Goal: Task Accomplishment & Management: Manage account settings

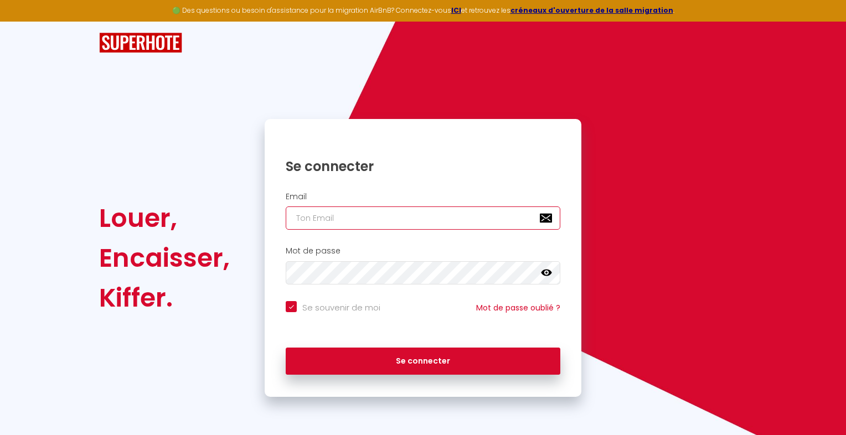
click at [372, 208] on input "email" at bounding box center [423, 217] width 274 height 23
type input "[EMAIL_ADDRESS][DOMAIN_NAME]"
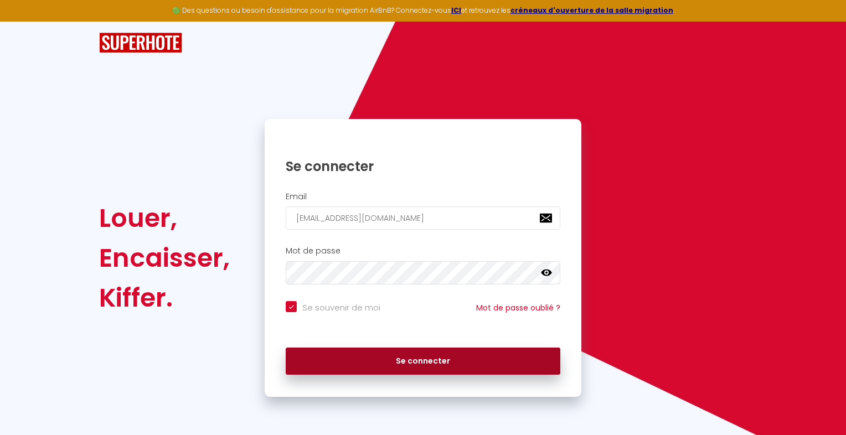
click at [370, 361] on button "Se connecter" at bounding box center [423, 362] width 274 height 28
checkbox input "true"
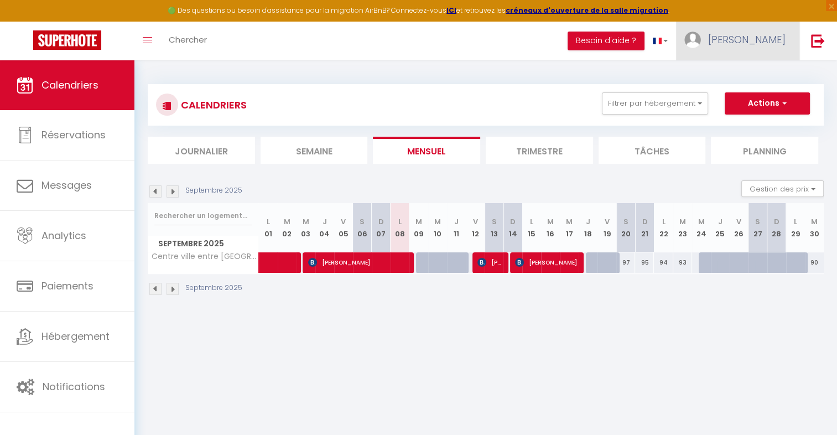
click at [779, 39] on span "[PERSON_NAME]" at bounding box center [746, 40] width 77 height 14
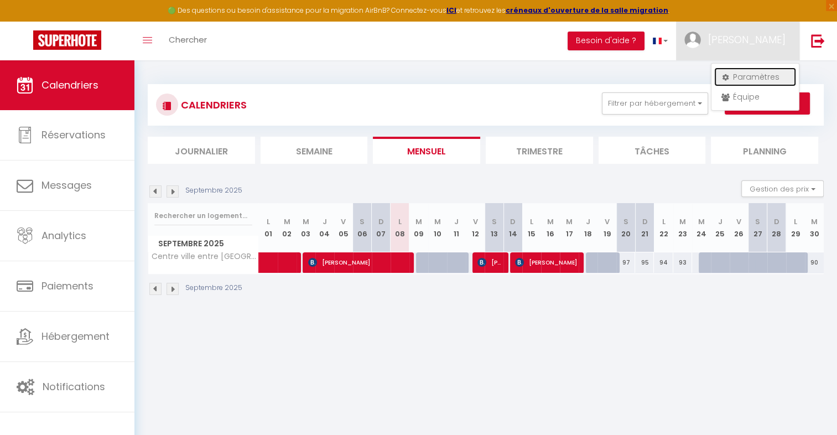
click at [737, 77] on link "Paramètres" at bounding box center [755, 77] width 82 height 19
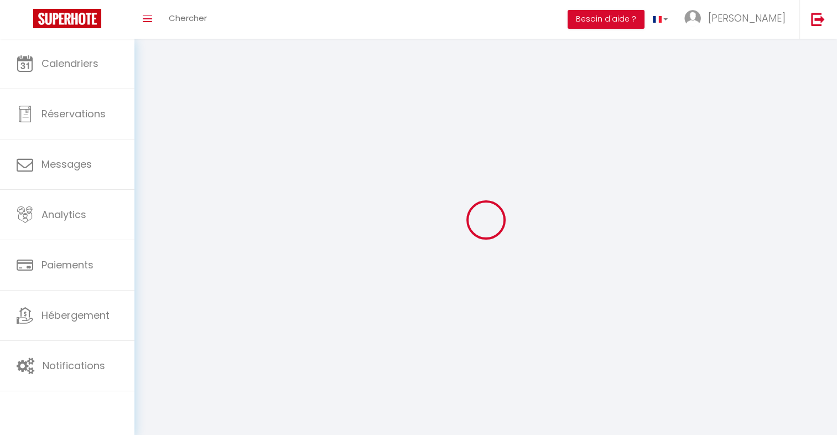
type input "[PERSON_NAME]"
type input "0650014230"
type input "[STREET_ADDRESS]"
type input "40460"
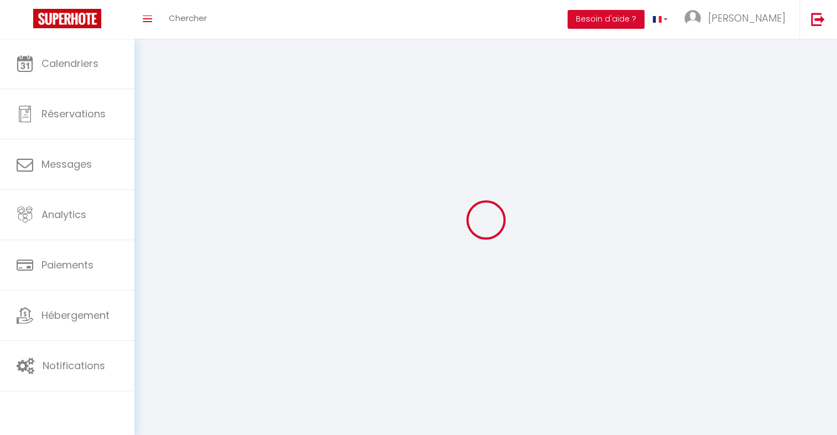
type input "[PERSON_NAME] (40460)"
type input "lhtvMojmYLjwXguF7bXOok0vP"
type input "CMkyfyT469dqhfRJ60wdID1DE"
type input "[URL][DOMAIN_NAME]"
select select "28"
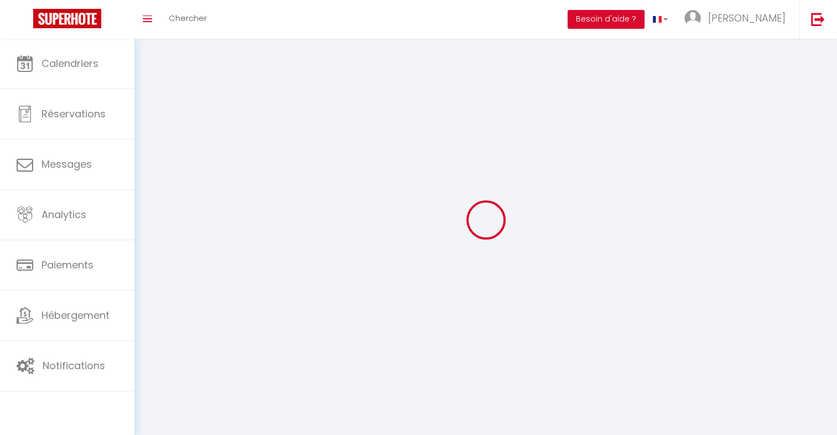
select select "fr"
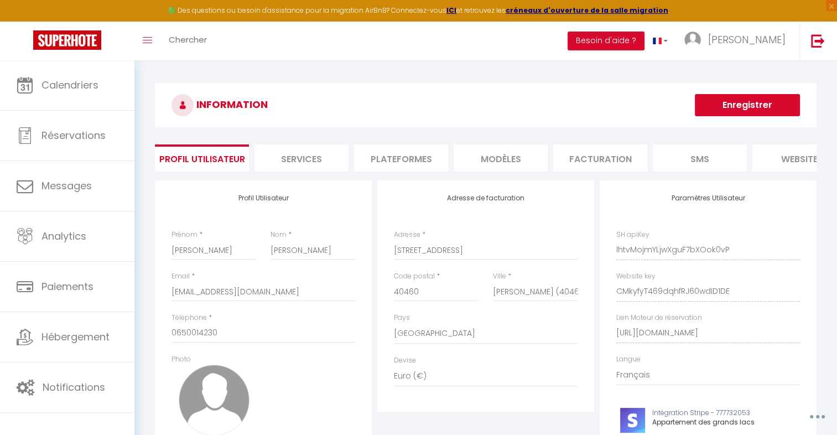
click at [384, 155] on li "Plateformes" at bounding box center [401, 157] width 94 height 27
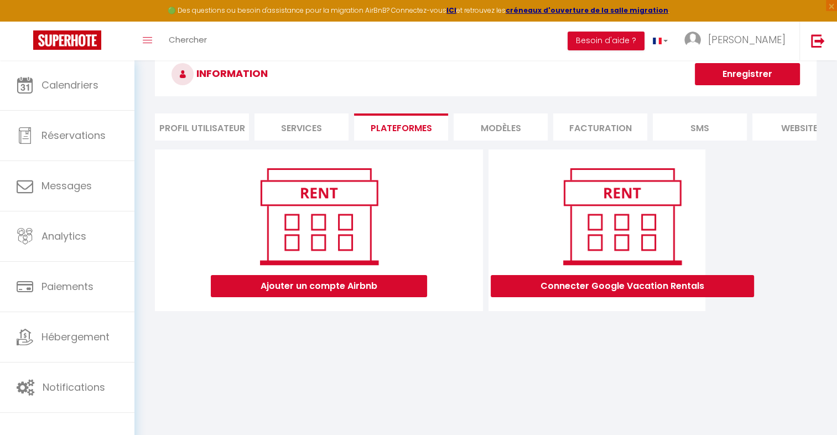
scroll to position [55, 0]
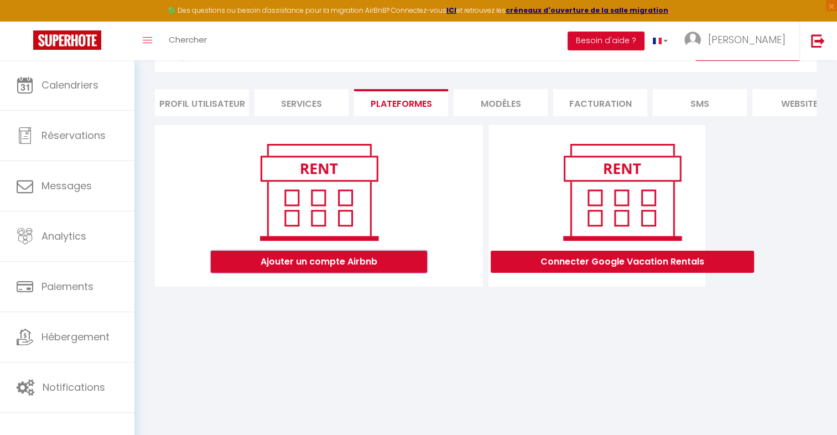
click at [355, 258] on button "Ajouter un compte Airbnb" at bounding box center [319, 262] width 216 height 22
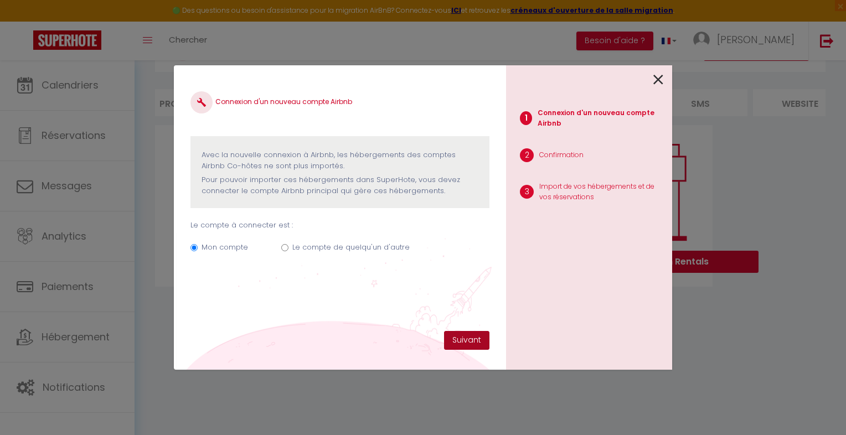
click at [458, 343] on button "Suivant" at bounding box center [466, 340] width 45 height 19
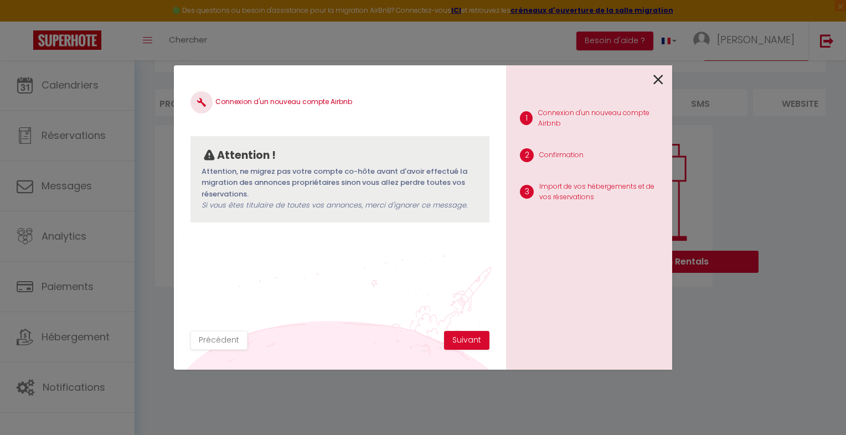
click at [658, 79] on icon at bounding box center [658, 79] width 10 height 17
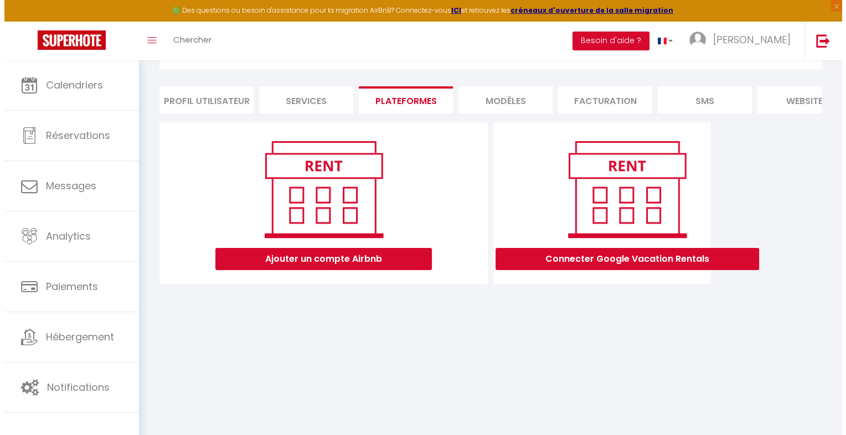
scroll to position [60, 0]
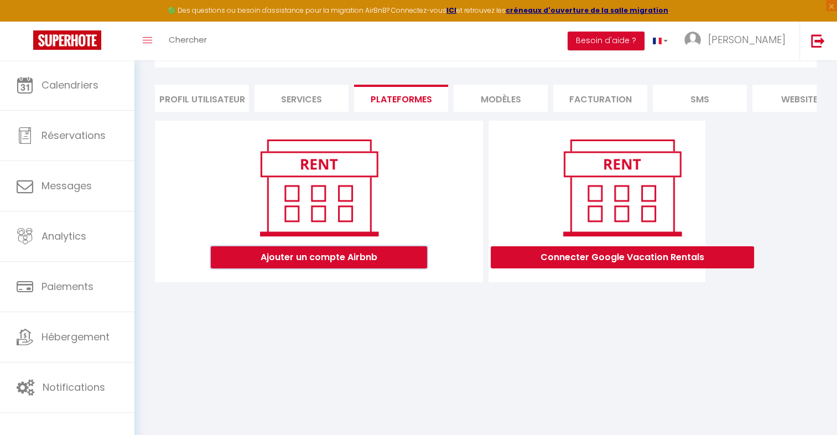
click at [346, 267] on button "Ajouter un compte Airbnb" at bounding box center [319, 257] width 216 height 22
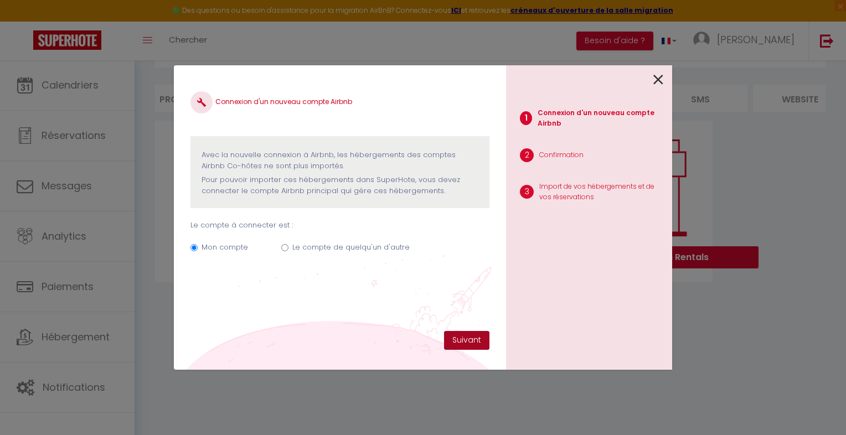
click at [464, 335] on button "Suivant" at bounding box center [466, 340] width 45 height 19
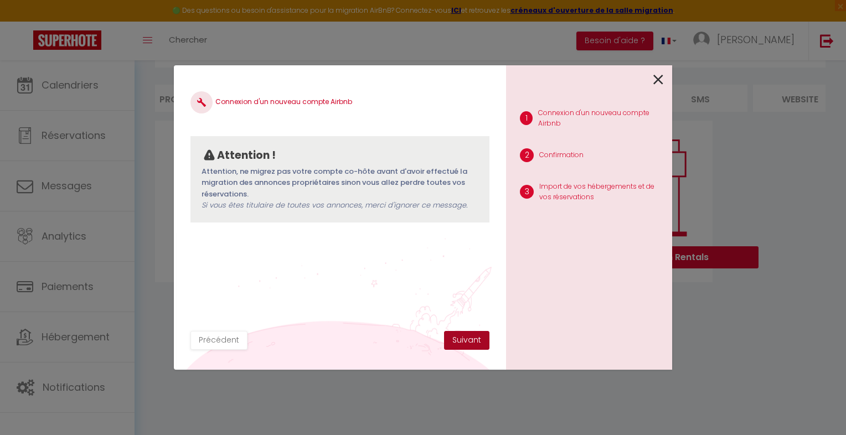
click at [464, 335] on button "Suivant" at bounding box center [466, 340] width 45 height 19
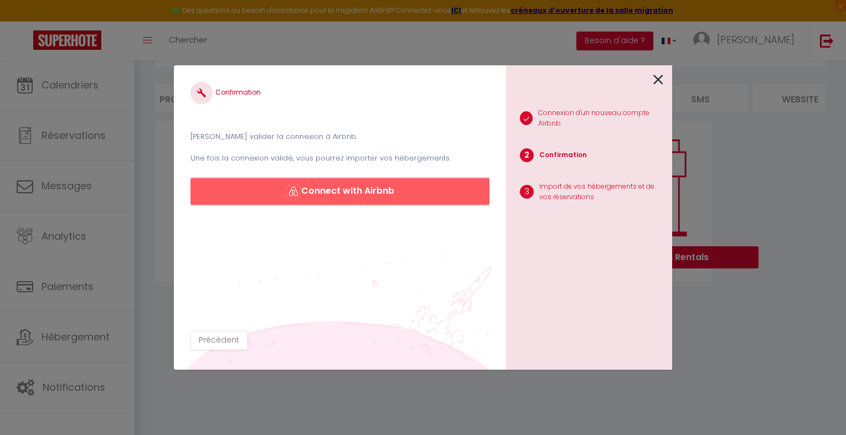
click at [331, 183] on button "Connect with Airbnb" at bounding box center [339, 191] width 299 height 27
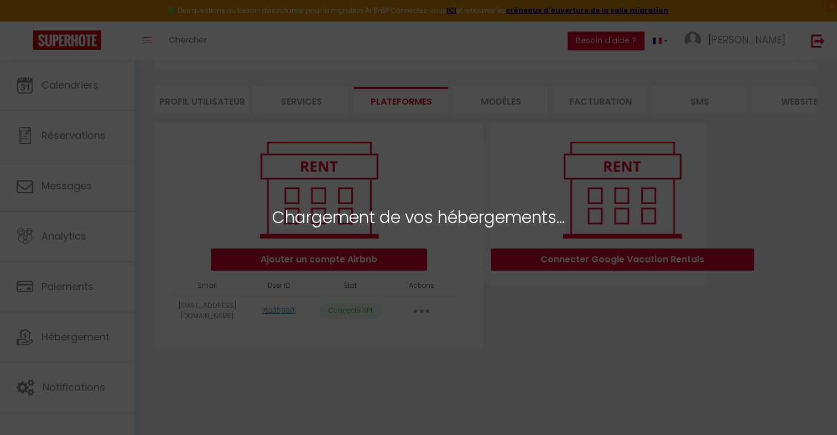
scroll to position [60, 0]
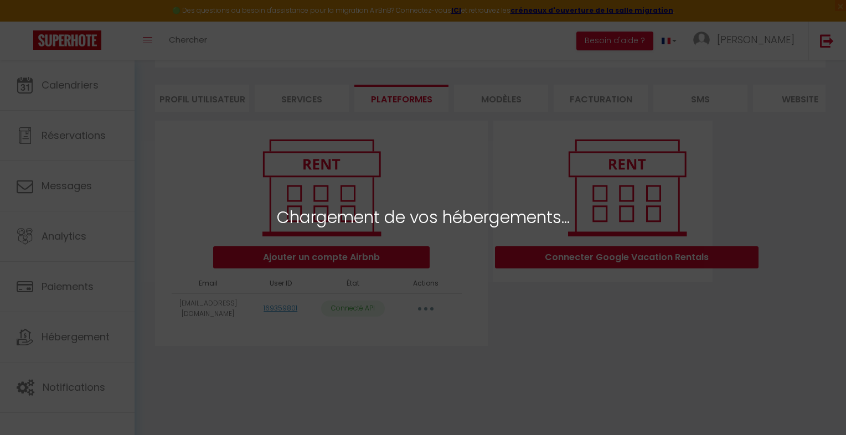
select select
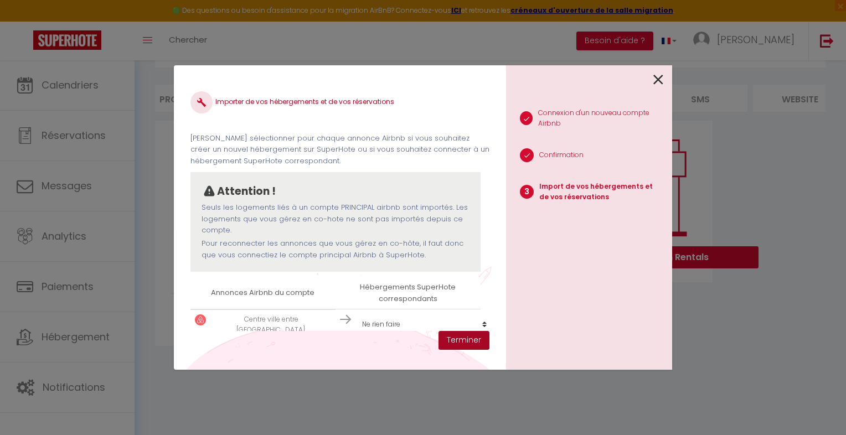
click at [473, 348] on button "Terminer" at bounding box center [463, 340] width 51 height 19
